Goal: Transaction & Acquisition: Purchase product/service

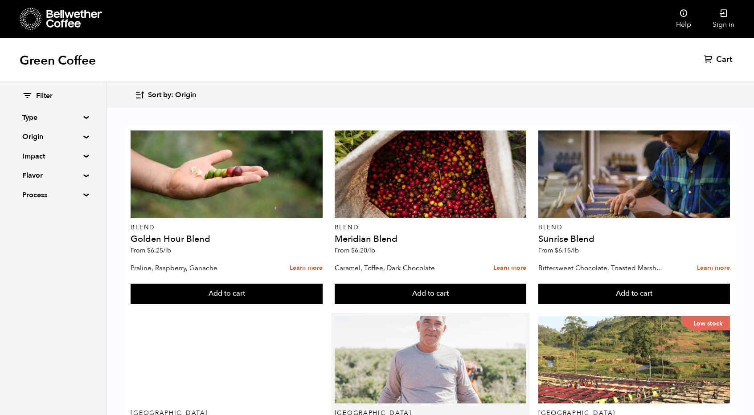
scroll to position [31, 0]
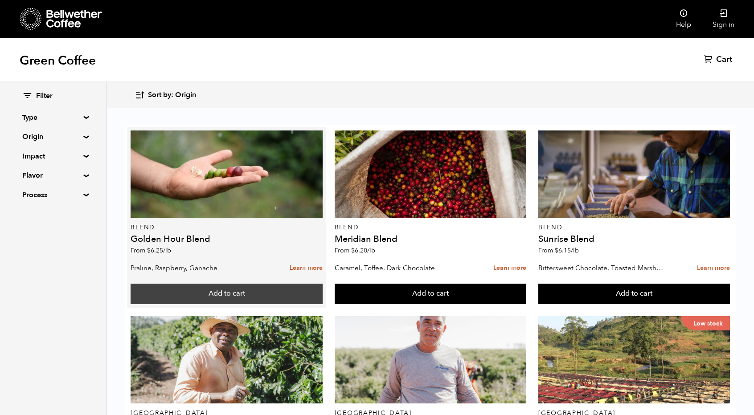
click at [198, 284] on button "Add to cart" at bounding box center [227, 294] width 192 height 20
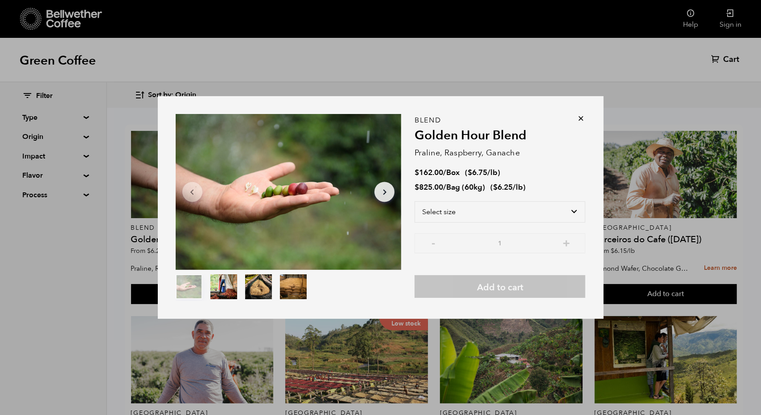
click at [589, 119] on div "Item 1 of 4 Arrow Left Arrow Right item 0 item 1 item 2 item 3 Item 1 of 4 Blen…" at bounding box center [381, 207] width 446 height 223
click at [581, 119] on icon at bounding box center [581, 118] width 9 height 9
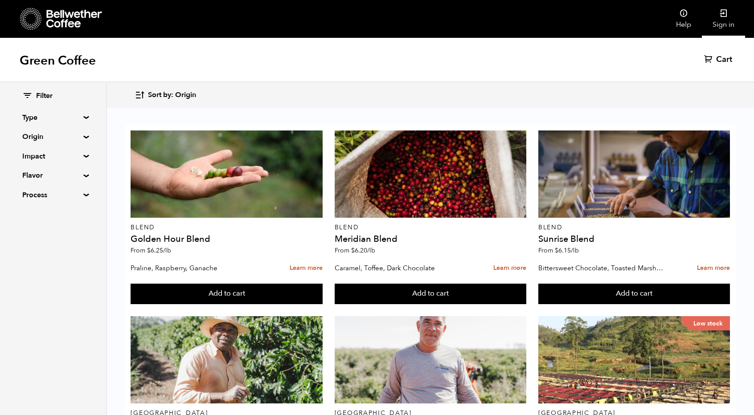
click at [731, 16] on link "Sign in" at bounding box center [723, 19] width 43 height 38
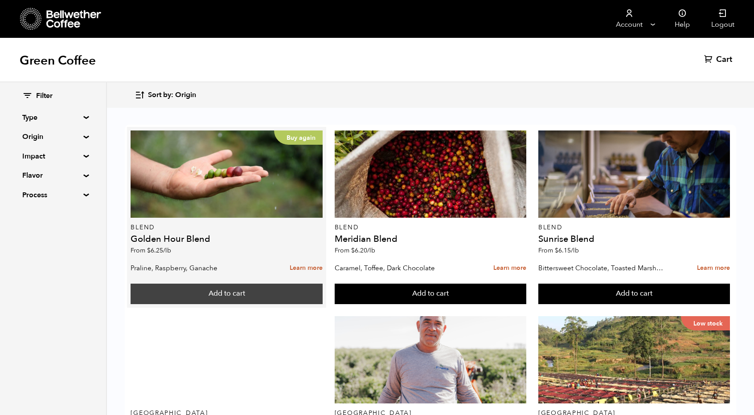
click at [212, 296] on button "Add to cart" at bounding box center [227, 294] width 192 height 20
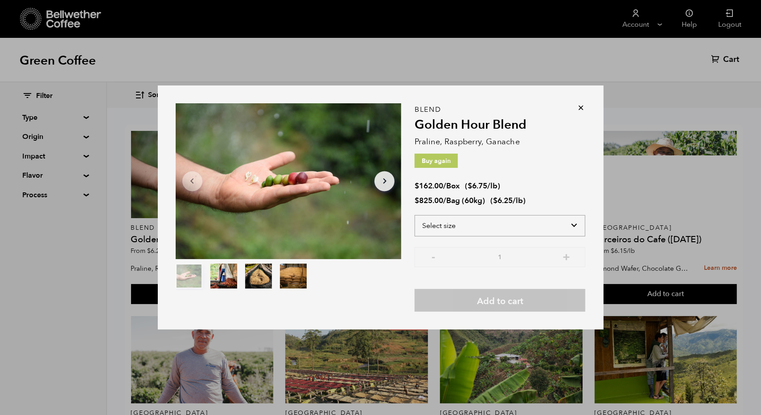
click at [572, 222] on select "Select size Bag (60kg) (132 lbs) Box (24 lbs)" at bounding box center [499, 225] width 171 height 21
select select "box"
click at [414, 215] on select "Select size Bag (60kg) (132 lbs) Box (24 lbs)" at bounding box center [499, 225] width 171 height 21
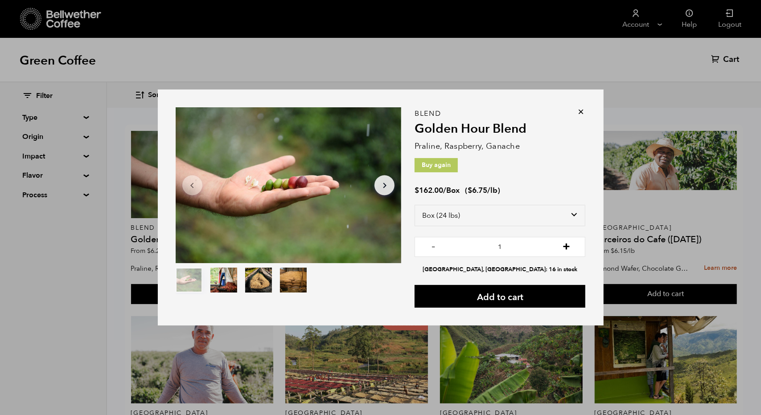
click at [566, 246] on button "+" at bounding box center [566, 246] width 11 height 9
type input "2"
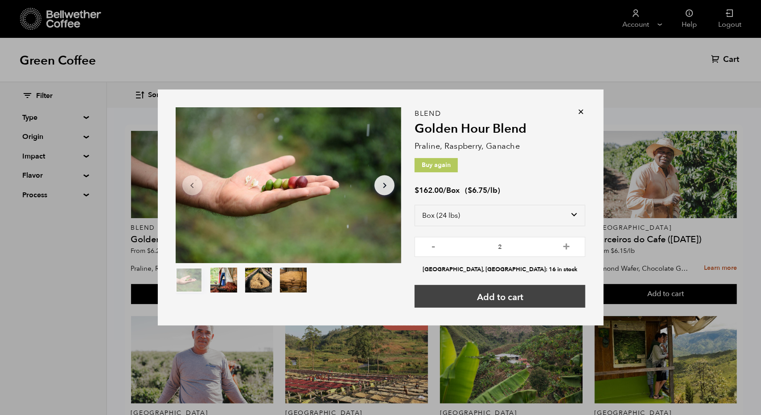
click at [525, 289] on button "Add to cart" at bounding box center [499, 296] width 171 height 23
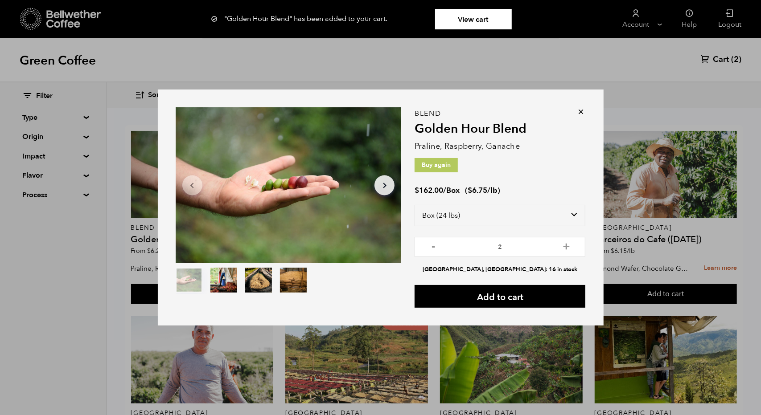
click at [582, 111] on icon at bounding box center [581, 111] width 9 height 9
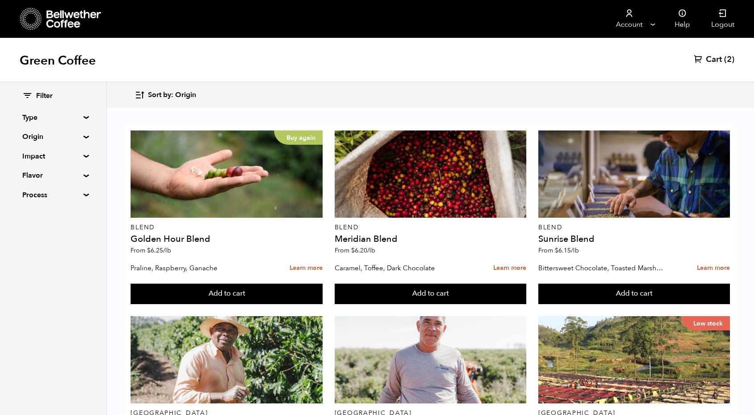
click at [729, 54] on span "(2)" at bounding box center [729, 59] width 10 height 11
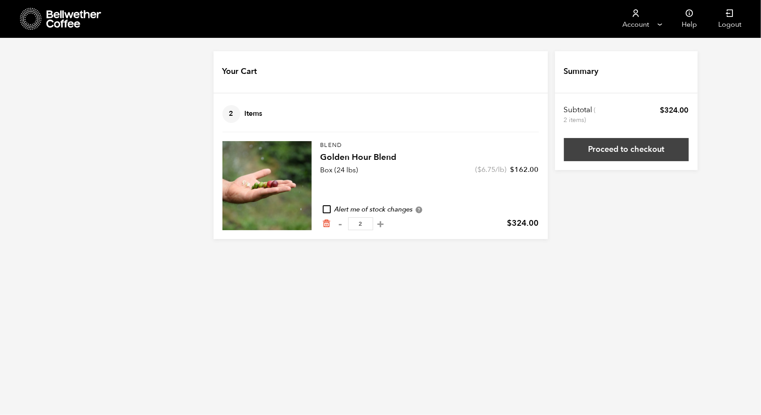
click at [619, 147] on link "Proceed to checkout" at bounding box center [626, 149] width 125 height 23
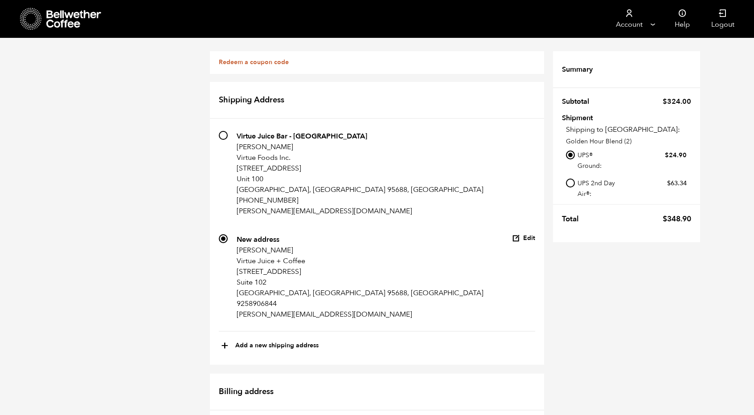
scroll to position [299, 0]
radio input "true"
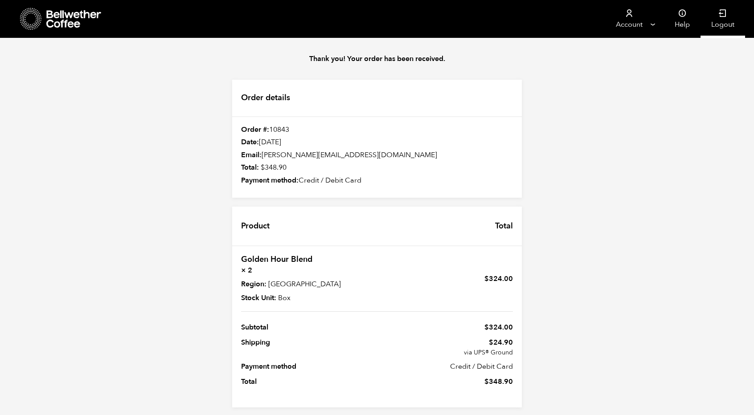
click at [723, 28] on link "Logout" at bounding box center [722, 19] width 45 height 38
